Goal: Information Seeking & Learning: Find specific fact

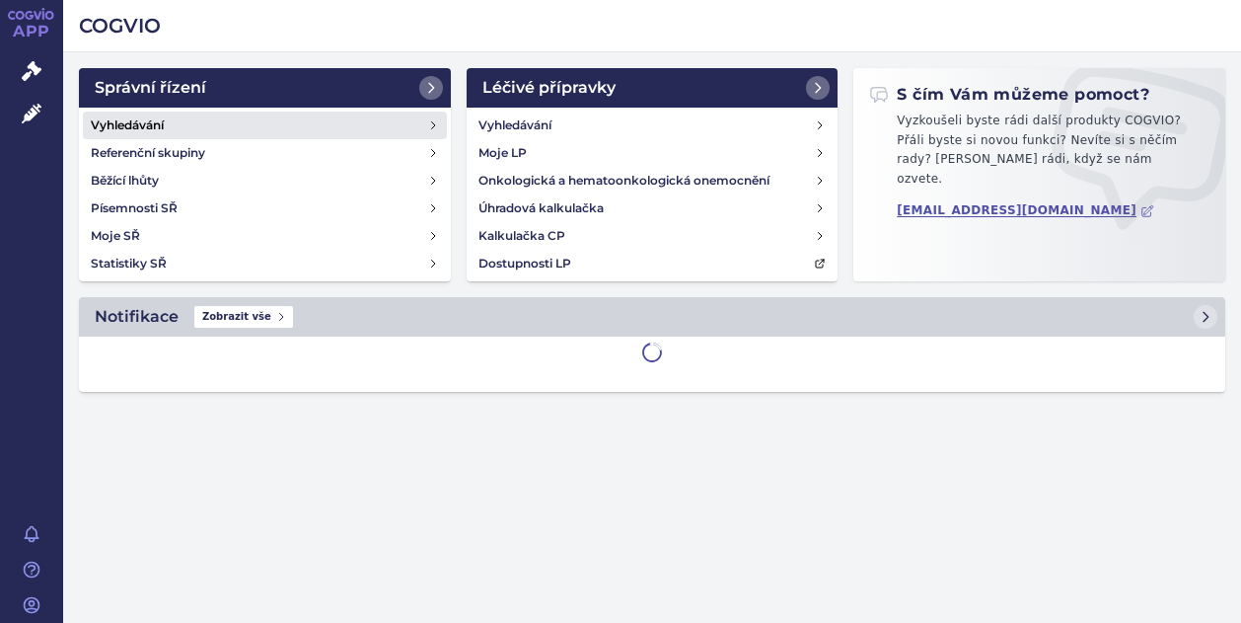
click at [140, 130] on h4 "Vyhledávání" at bounding box center [127, 125] width 73 height 20
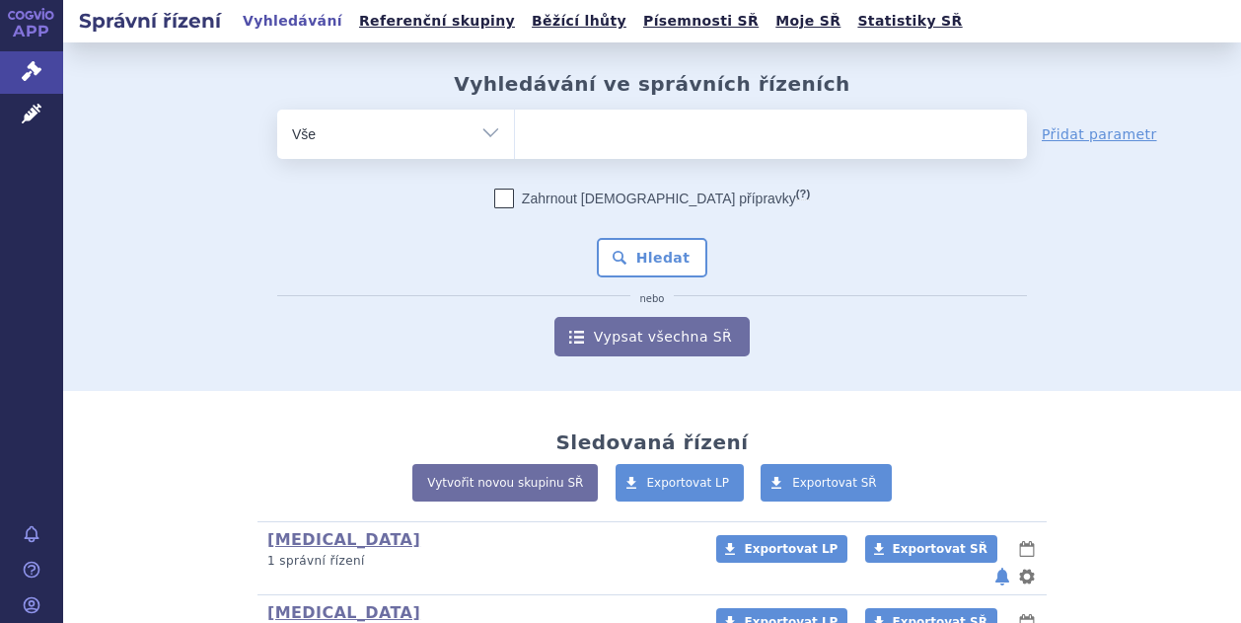
click at [642, 130] on ul at bounding box center [771, 130] width 512 height 41
click at [515, 130] on select at bounding box center [514, 133] width 1 height 49
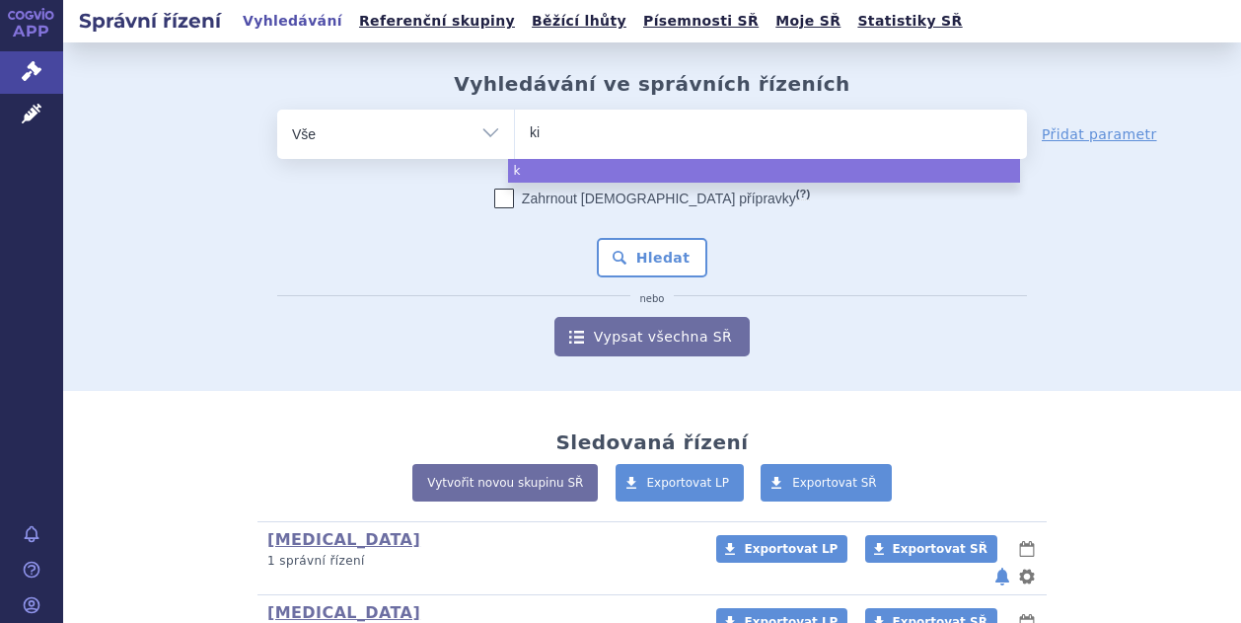
type input "kis"
type input "kisq"
type input "kisqa"
type input "[MEDICAL_DATA]"
select select "[MEDICAL_DATA]"
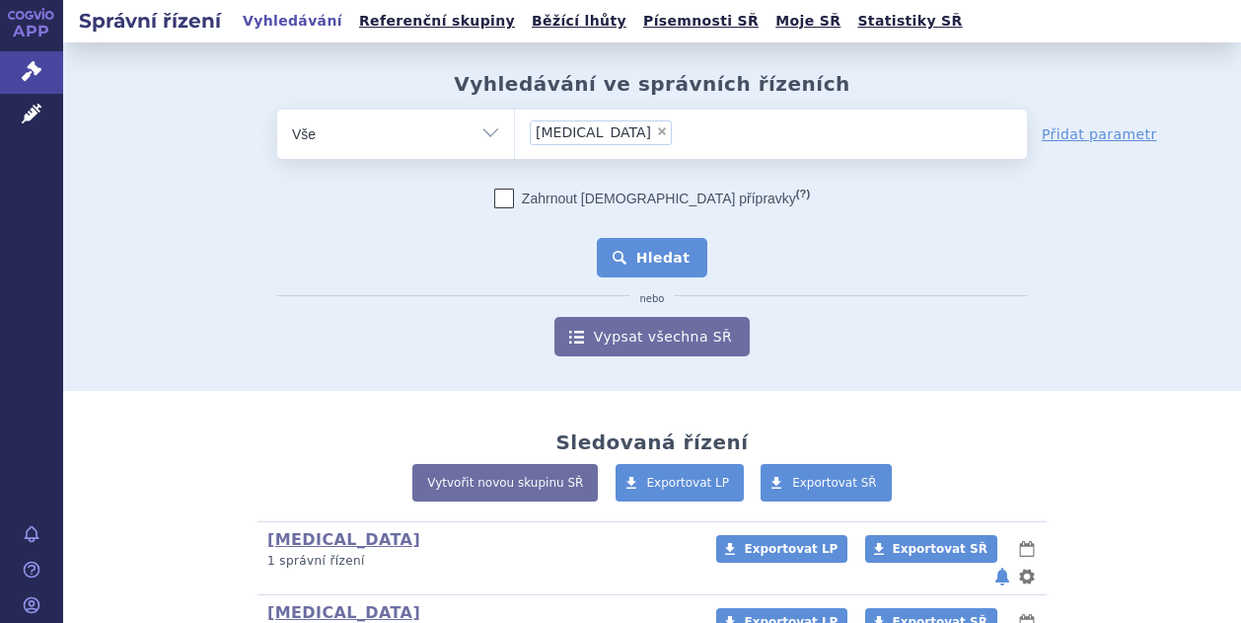
click at [666, 249] on button "Hledat" at bounding box center [652, 257] width 111 height 39
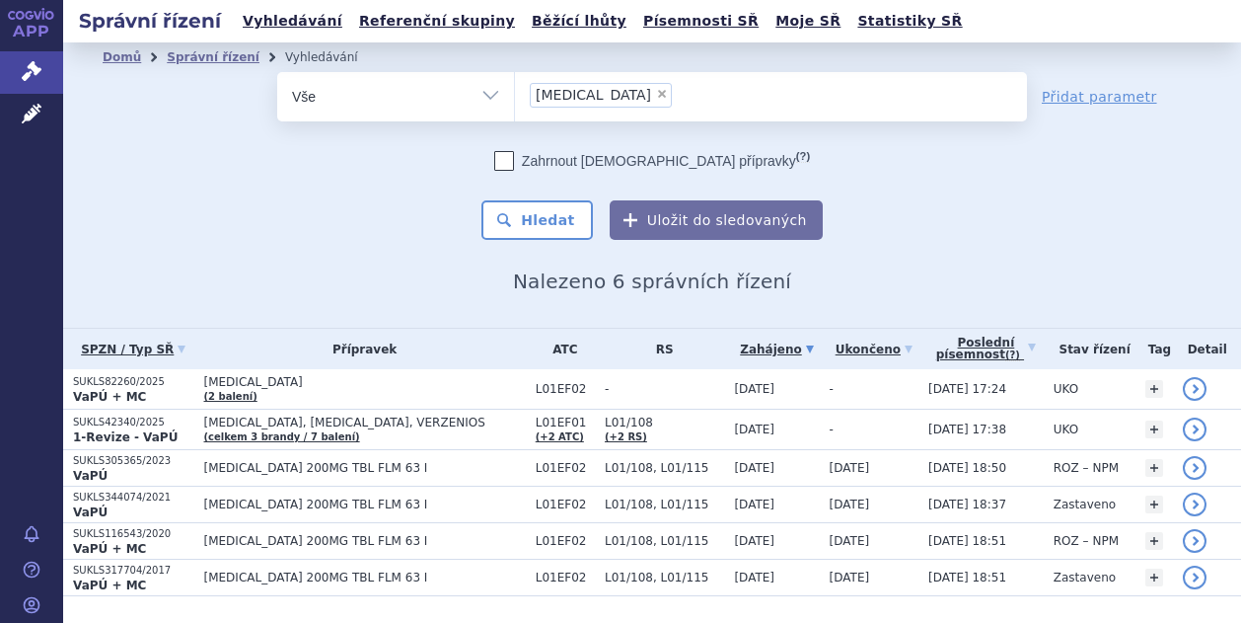
scroll to position [52, 0]
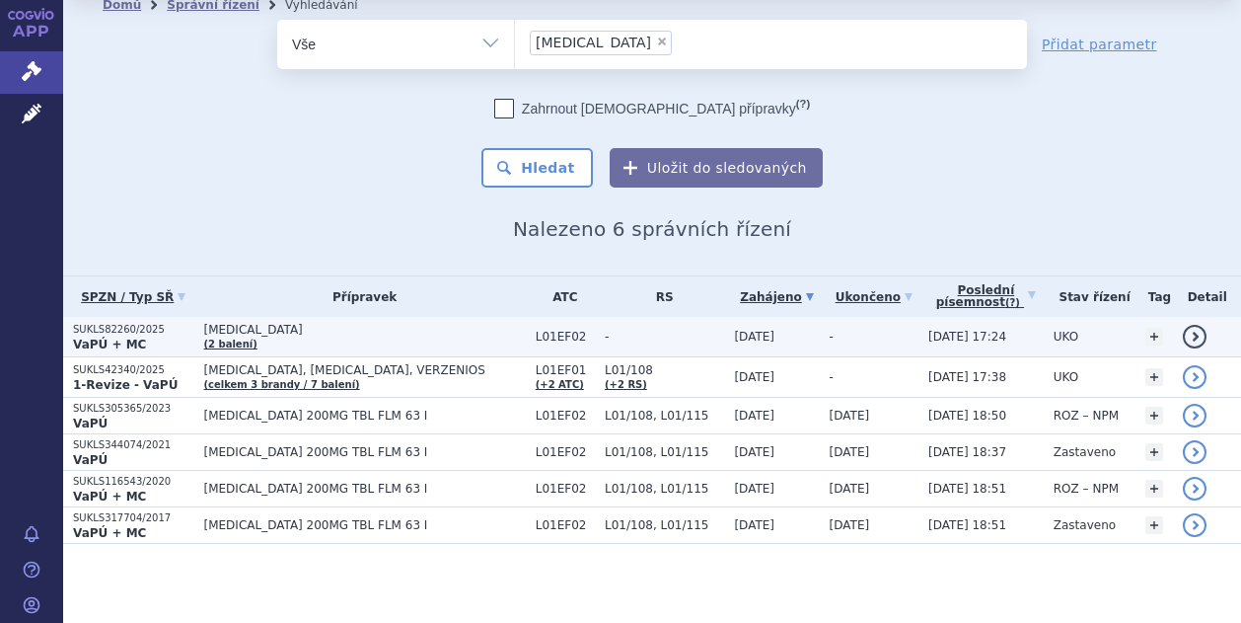
click at [93, 337] on strong "VaPÚ + MC" at bounding box center [109, 344] width 73 height 14
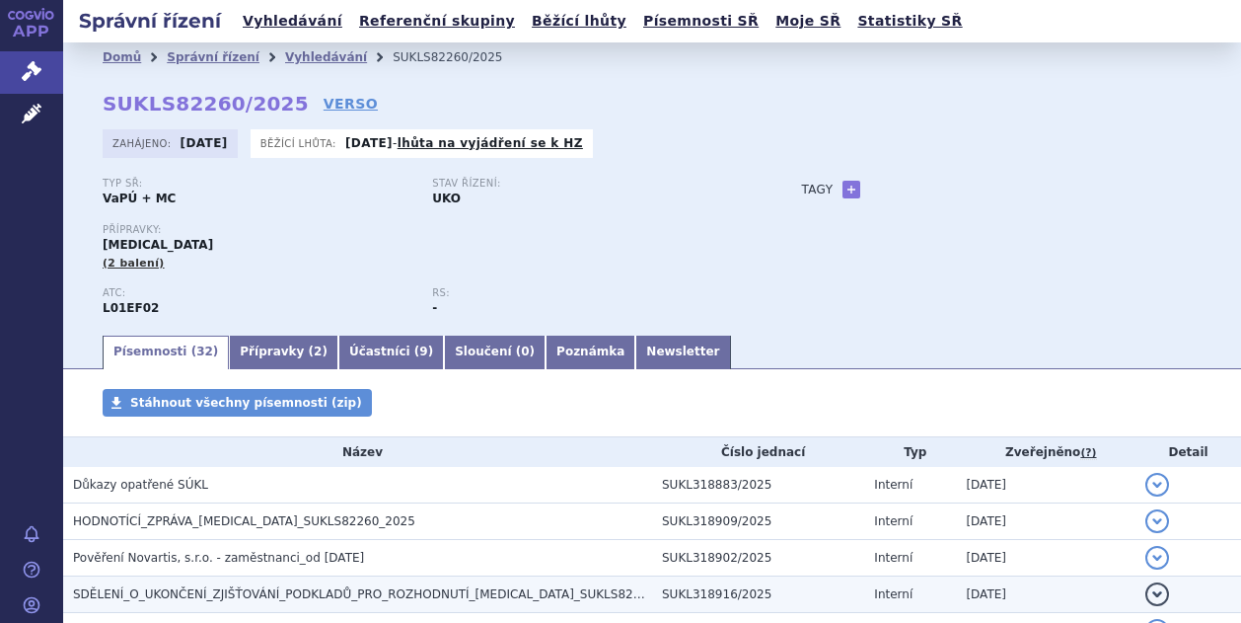
click at [253, 599] on span "SDĚLENÍ_O_UKONČENÍ_ZJIŠŤOVÁNÍ_PODKLADŮ_PRO_ROZHODNUTÍ_KISQALI_SUKLS82260_2025" at bounding box center [382, 594] width 619 height 14
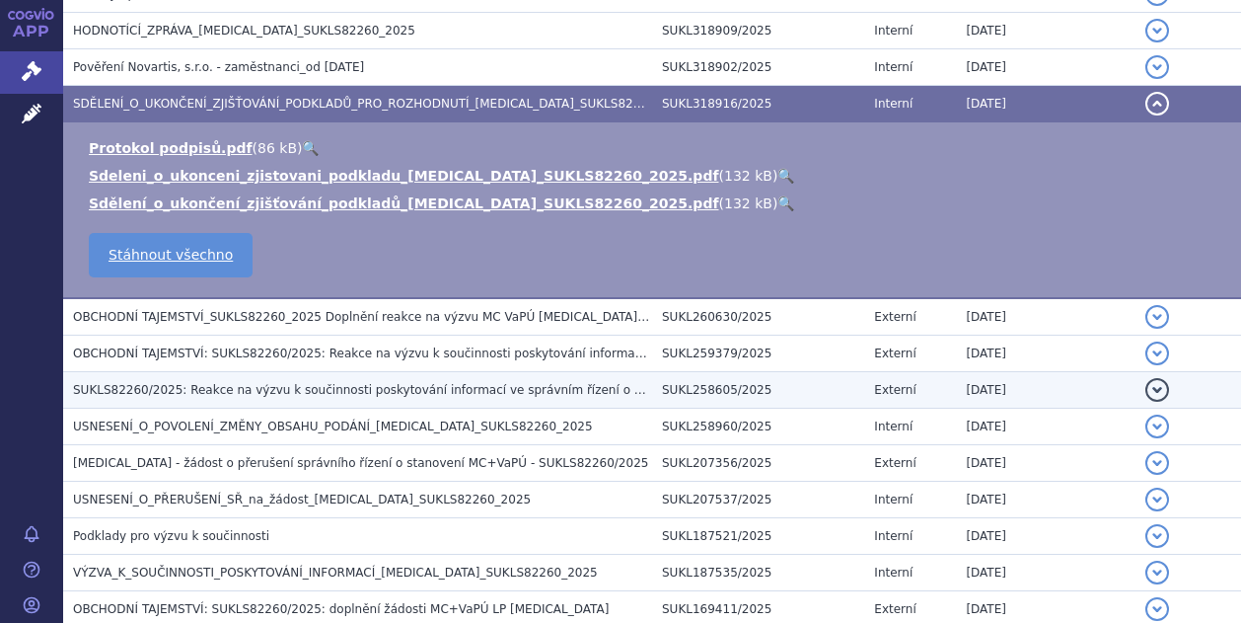
scroll to position [493, 0]
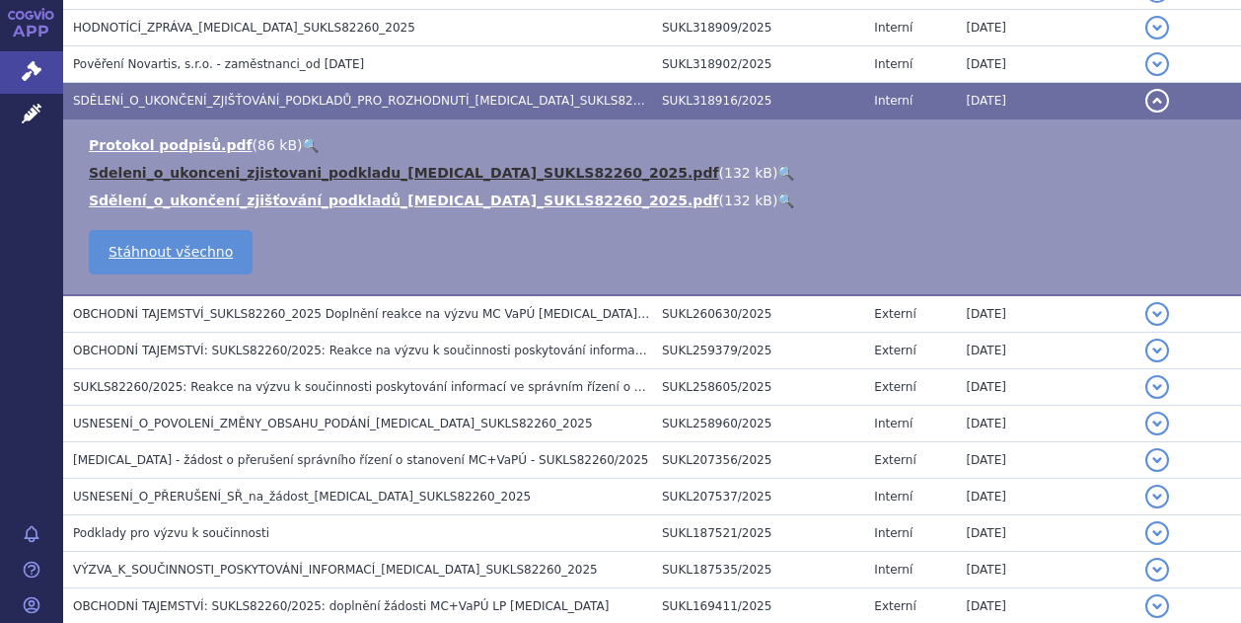
click at [243, 175] on link "Sdeleni_o_ukonceni_zjistovani_podkladu_KISQALI_SUKLS82260_2025.pdf" at bounding box center [404, 173] width 630 height 16
